Goal: Task Accomplishment & Management: Complete application form

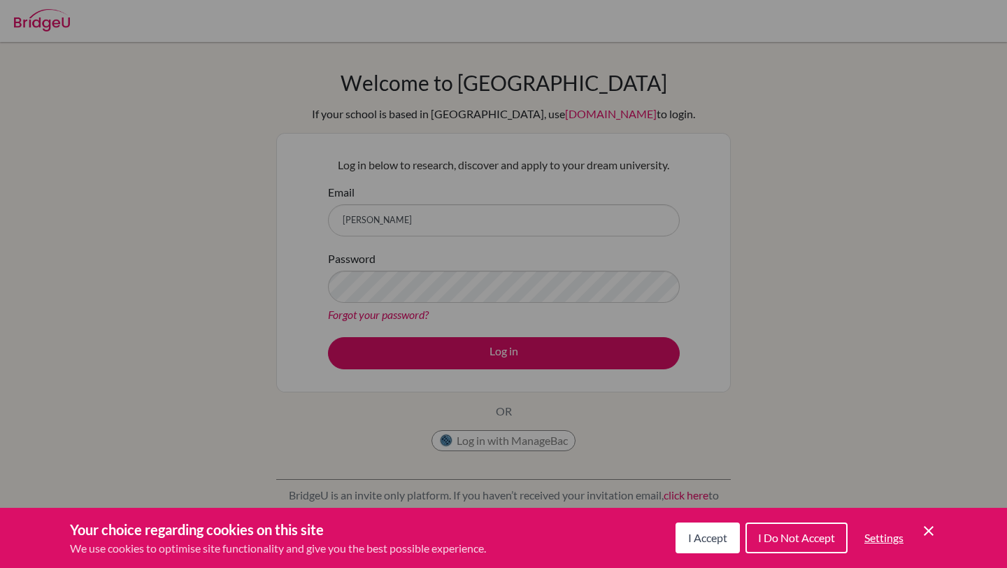
drag, startPoint x: 0, startPoint y: 0, endPoint x: 712, endPoint y: 542, distance: 894.9
click at [712, 542] on span "I Accept" at bounding box center [707, 537] width 39 height 13
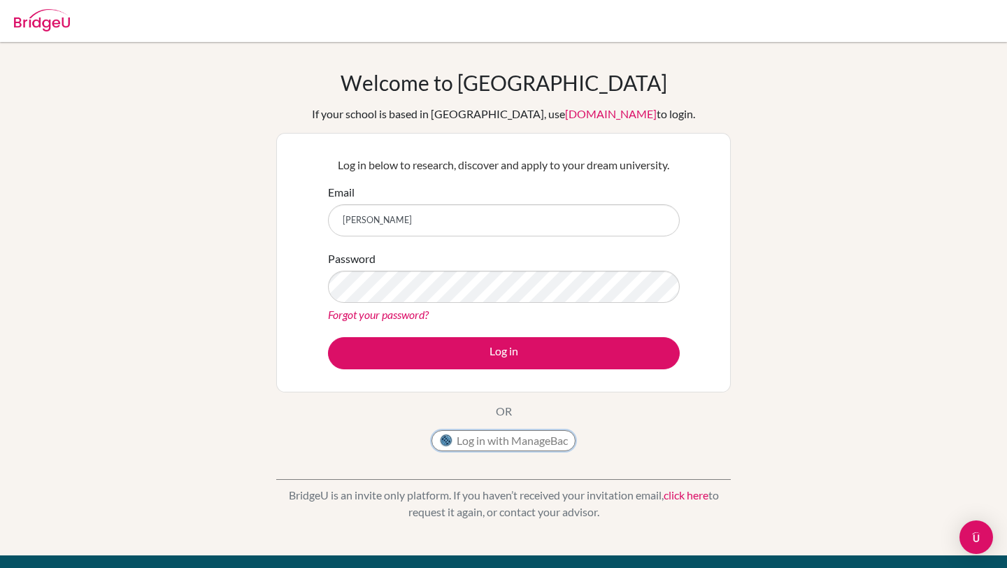
click at [500, 448] on button "Log in with ManageBac" at bounding box center [504, 440] width 144 height 21
click at [500, 443] on button "Log in with ManageBac" at bounding box center [504, 440] width 144 height 21
click at [471, 230] on input "Email" at bounding box center [504, 220] width 352 height 32
click at [427, 225] on input "Email" at bounding box center [504, 220] width 352 height 32
click at [405, 218] on input "Email" at bounding box center [504, 220] width 352 height 32
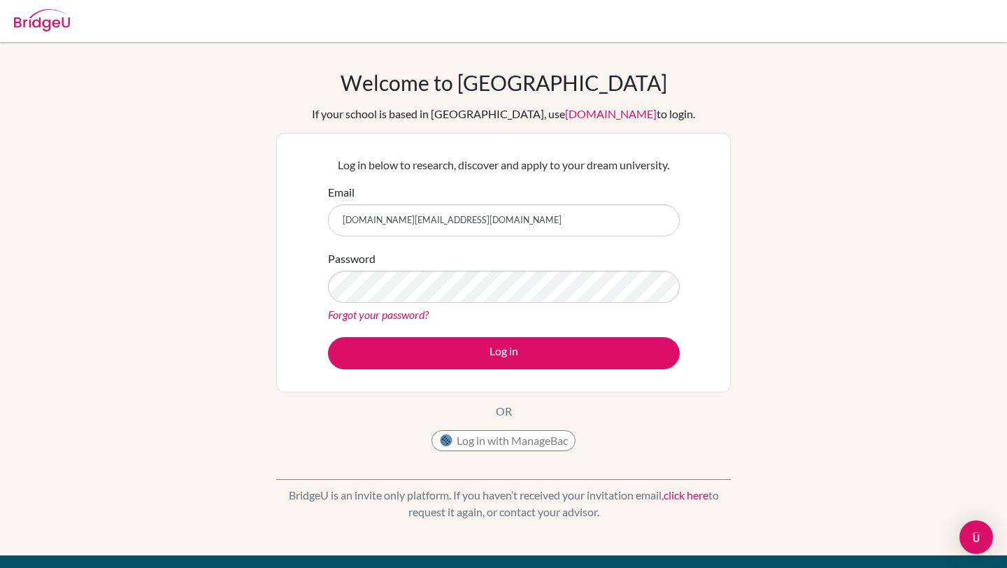
type input "[DOMAIN_NAME][EMAIL_ADDRESS][DOMAIN_NAME]"
click at [328, 337] on button "Log in" at bounding box center [504, 353] width 352 height 32
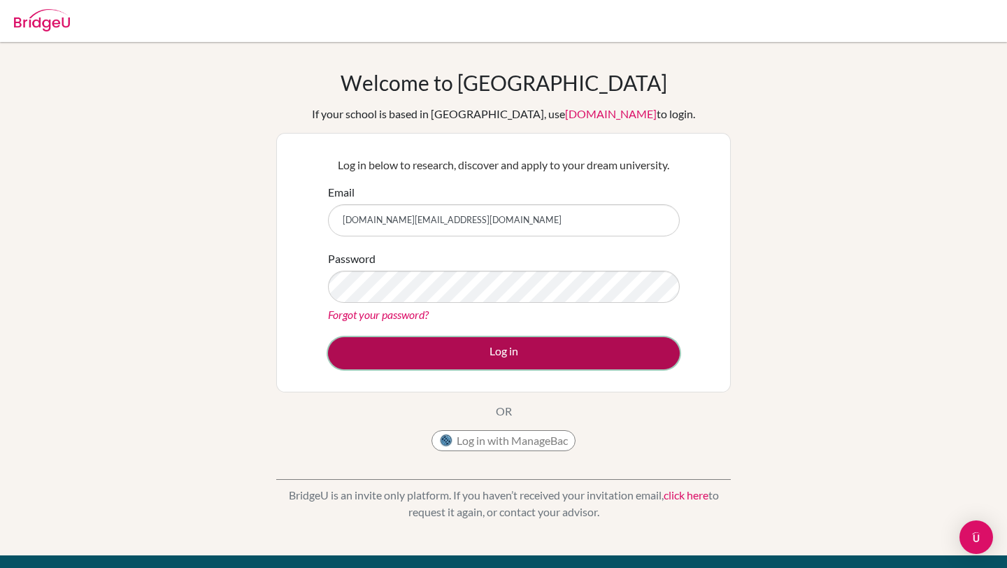
click at [390, 350] on button "Log in" at bounding box center [504, 353] width 352 height 32
